Goal: Find specific fact: Find specific fact

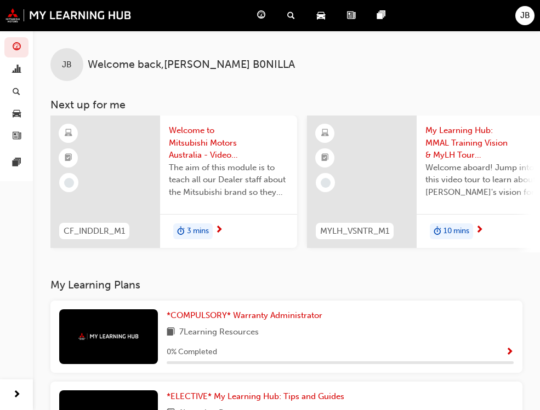
click at [85, 71] on div "JB Welcome back , [PERSON_NAME] B0NILLA" at bounding box center [286, 56] width 507 height 50
click at [525, 15] on span "JB" at bounding box center [525, 15] width 10 height 13
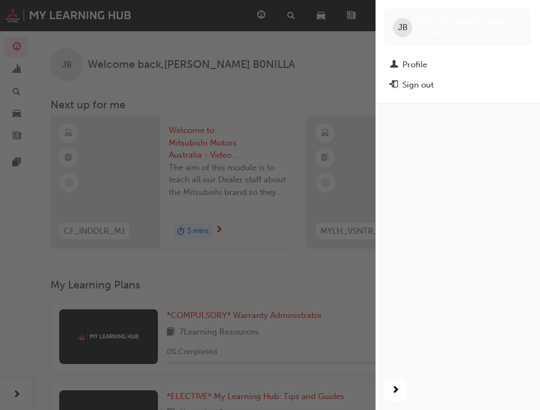
click at [408, 18] on div "JB [PERSON_NAME] B0NILLA 0005972724" at bounding box center [457, 27] width 147 height 37
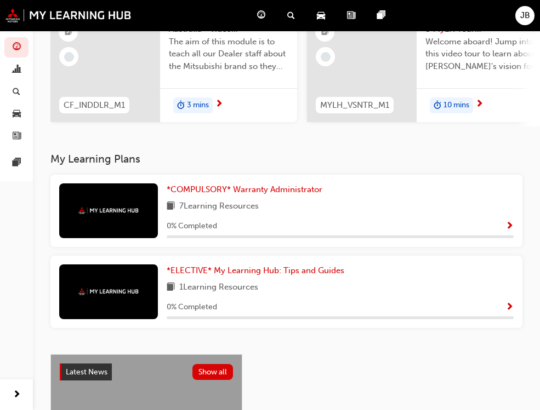
scroll to position [110, 0]
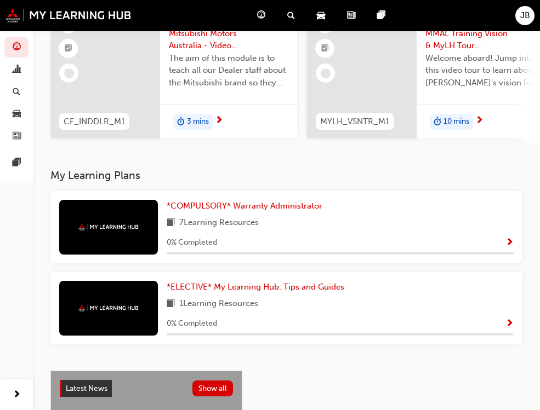
drag, startPoint x: 239, startPoint y: 371, endPoint x: 252, endPoint y: 361, distance: 17.1
click at [242, 353] on div "My Learning Plans *COMPULSORY* Warranty Administrator 7 Learning Resources 0 % …" at bounding box center [286, 261] width 472 height 184
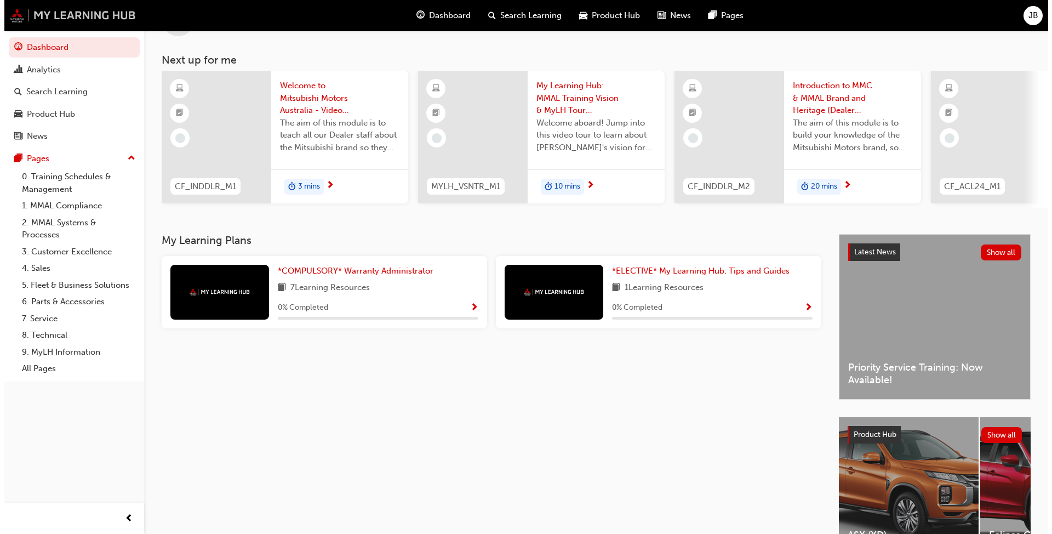
scroll to position [0, 0]
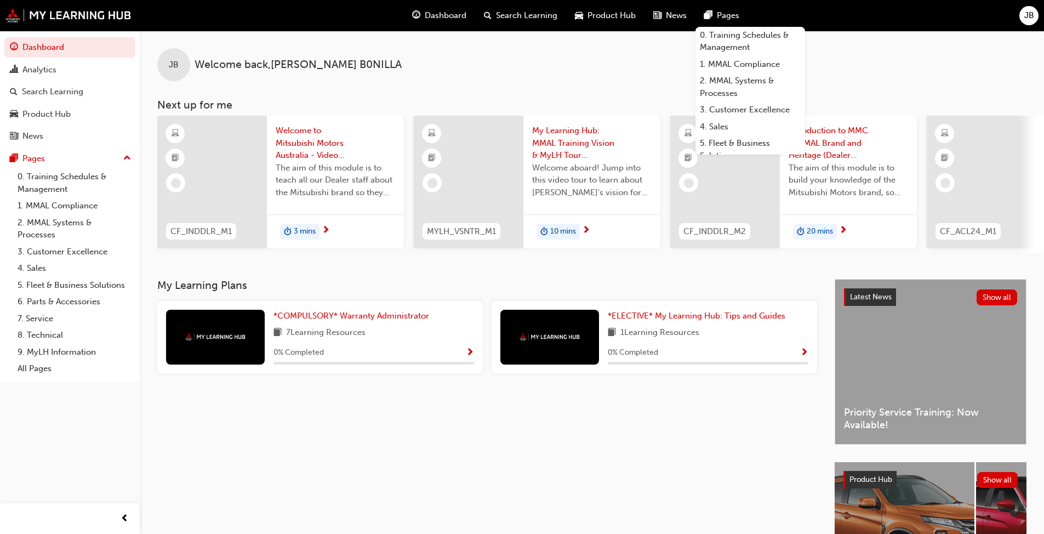
click at [547, 14] on div "JB" at bounding box center [1028, 15] width 19 height 19
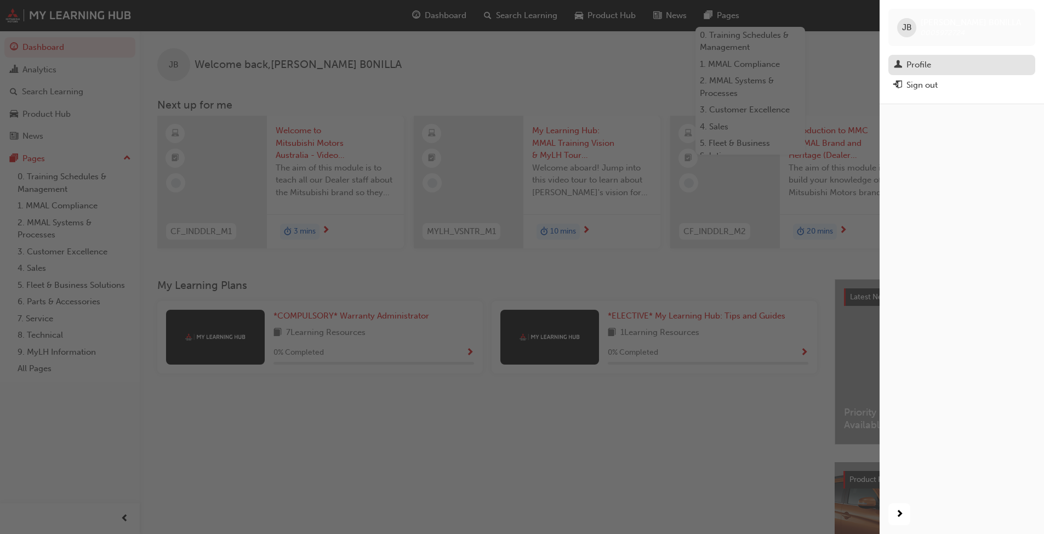
click at [547, 62] on div "Profile" at bounding box center [918, 65] width 25 height 13
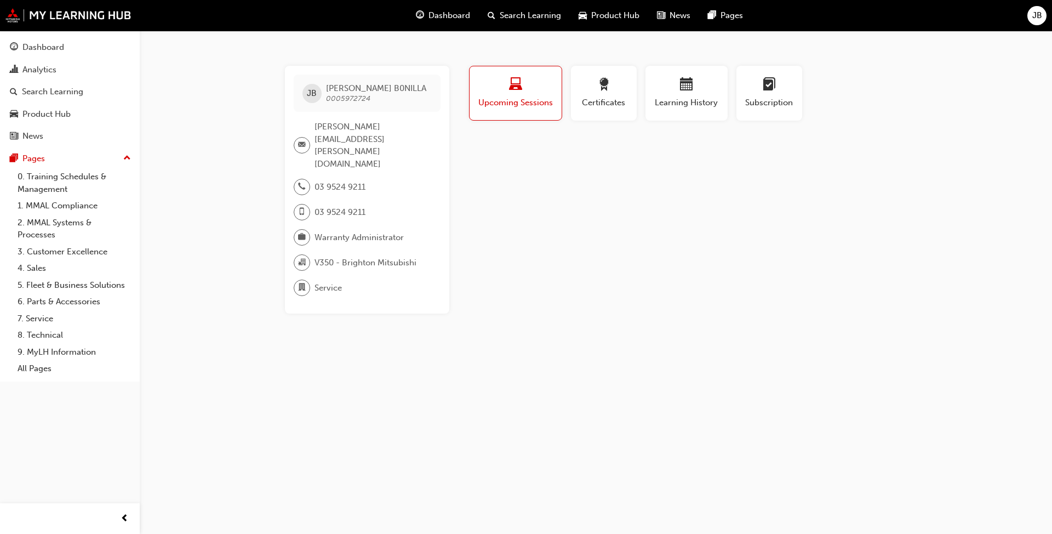
click at [547, 244] on div "Profile Upcoming Sessions Certificates Learning History Subscription JB [PERSON…" at bounding box center [687, 190] width 441 height 248
drag, startPoint x: 371, startPoint y: 100, endPoint x: 327, endPoint y: 98, distance: 44.5
click at [327, 98] on span "[PERSON_NAME] B0NILLA 0005972724" at bounding box center [376, 93] width 100 height 20
copy span "0005972724"
drag, startPoint x: 726, startPoint y: 285, endPoint x: 712, endPoint y: 276, distance: 17.0
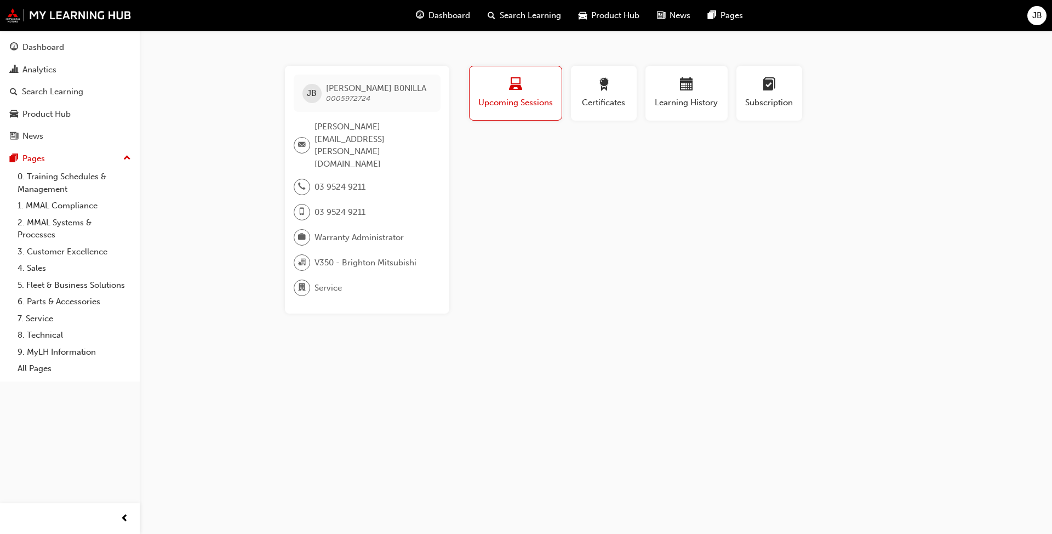
click at [547, 279] on div "Profile Upcoming Sessions Certificates Learning History Subscription JB [PERSON…" at bounding box center [687, 190] width 441 height 248
click at [356, 98] on span "0005972724" at bounding box center [348, 98] width 44 height 9
copy span "0005972724"
click at [520, 207] on div "Profile Upcoming Sessions Certificates Learning History Subscription JB [PERSON…" at bounding box center [687, 190] width 441 height 248
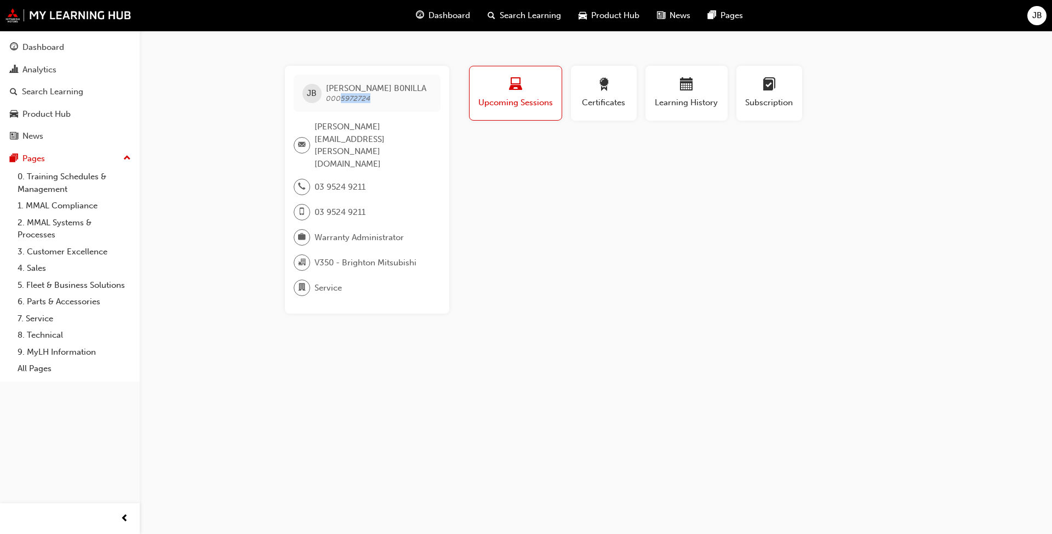
drag, startPoint x: 373, startPoint y: 101, endPoint x: 352, endPoint y: 101, distance: 20.3
click at [340, 102] on span "[PERSON_NAME] B0NILLA 0005972724" at bounding box center [376, 93] width 100 height 20
copy span "5972724"
drag, startPoint x: 791, startPoint y: 182, endPoint x: 875, endPoint y: 183, distance: 84.4
click at [547, 182] on div "Profile Upcoming Sessions Certificates Learning History Subscription JB [PERSON…" at bounding box center [687, 190] width 441 height 248
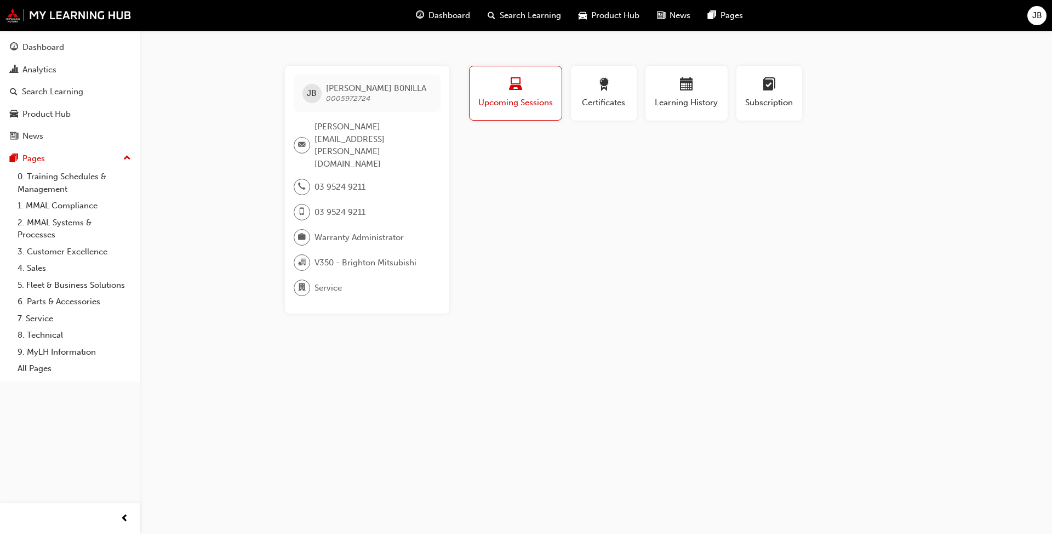
click at [349, 96] on span "0005972724" at bounding box center [348, 98] width 44 height 9
copy span "0005972724"
click at [356, 106] on div "JB [PERSON_NAME] B0NILLA 0005972724" at bounding box center [367, 93] width 147 height 37
click at [356, 99] on span "0005972724" at bounding box center [348, 98] width 44 height 9
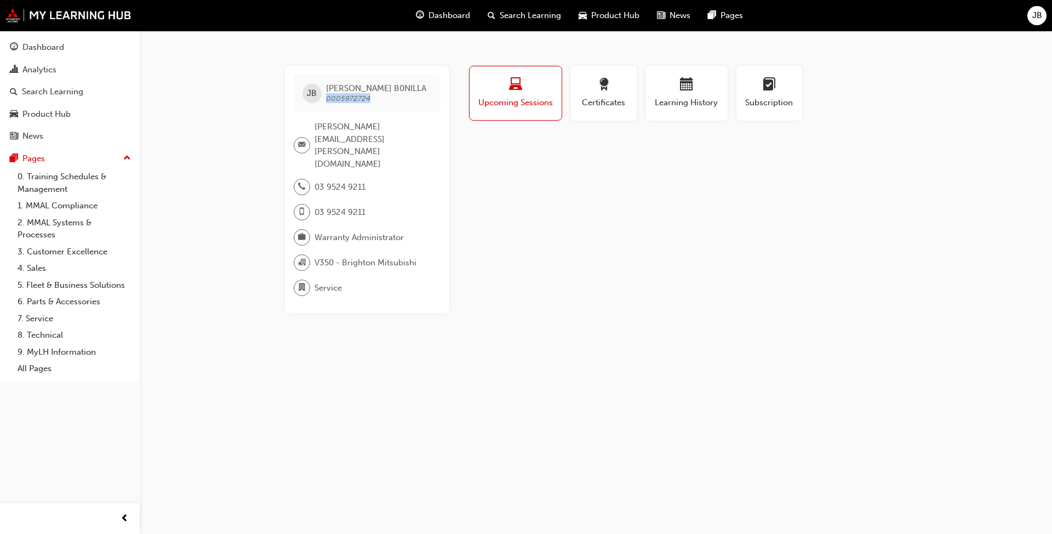
click at [356, 100] on span "0005972724" at bounding box center [348, 98] width 44 height 9
copy span "0005972724"
drag, startPoint x: 414, startPoint y: 240, endPoint x: 398, endPoint y: 253, distance: 20.3
click at [341, 254] on div "V350 - Brighton Mitsubishi" at bounding box center [363, 262] width 138 height 16
copy span "Brighton Mitsubishi"
